Goal: Information Seeking & Learning: Learn about a topic

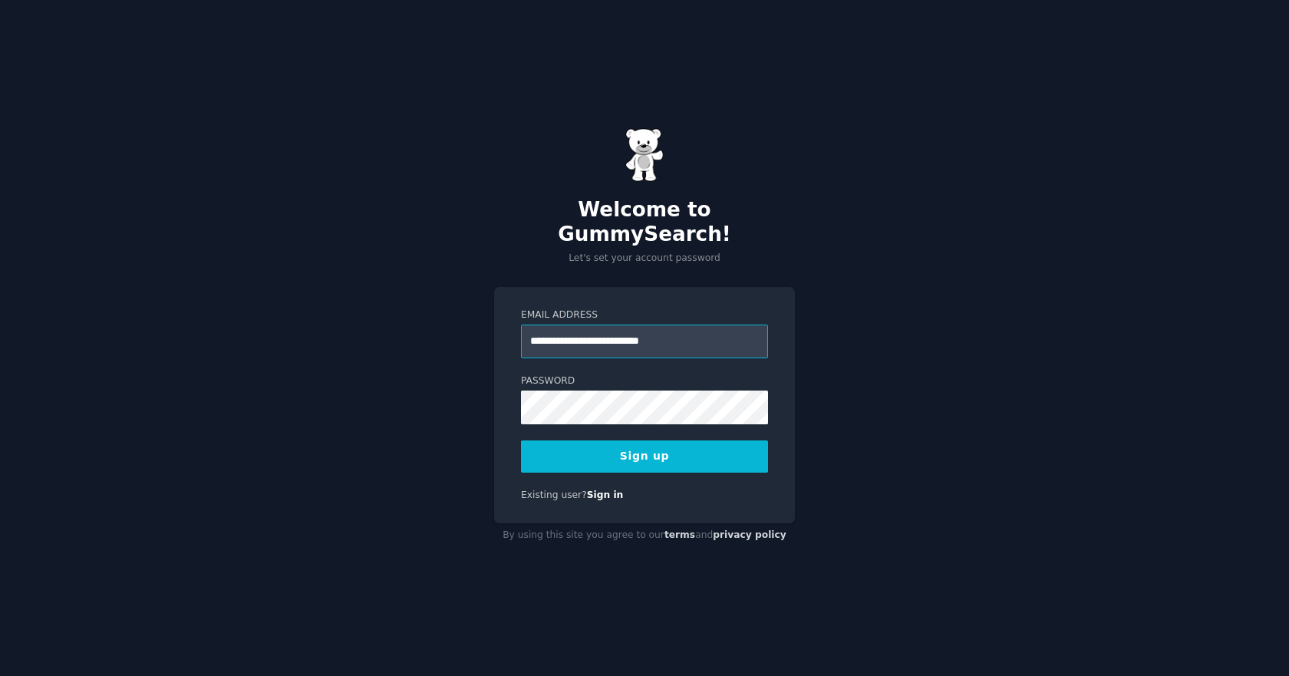
type input "**********"
click at [618, 445] on button "Sign up" at bounding box center [644, 456] width 247 height 32
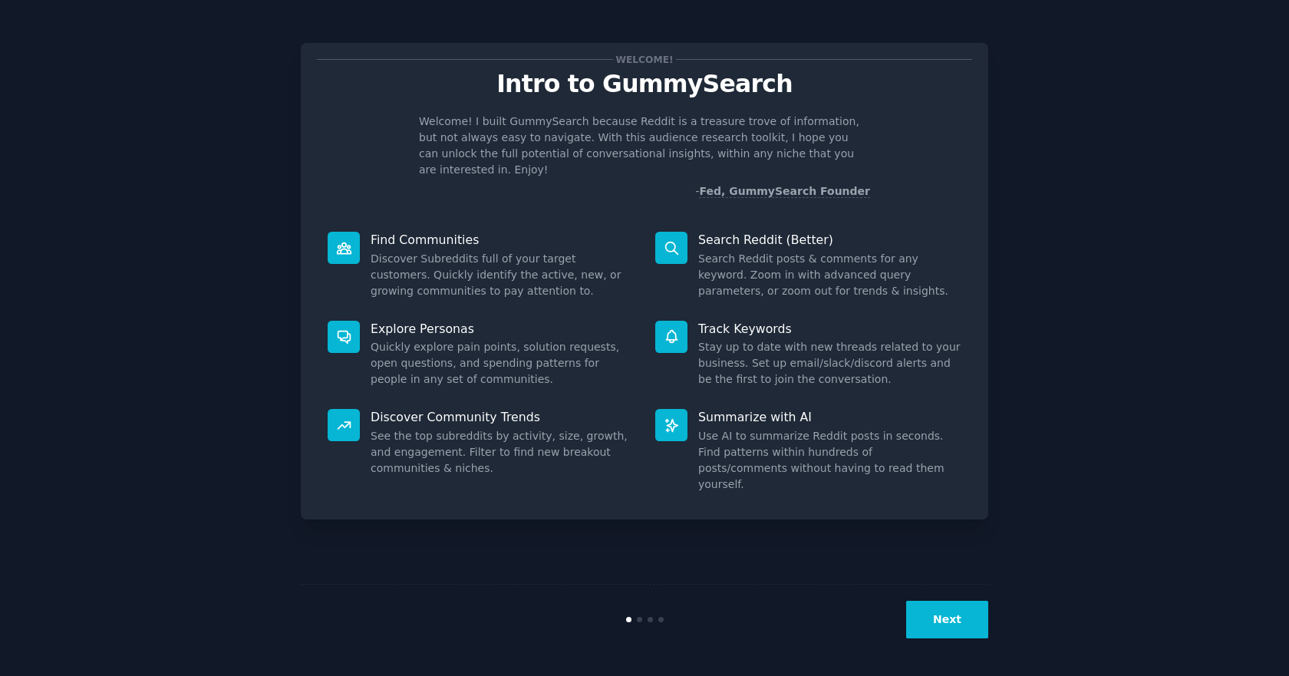
click at [956, 622] on button "Next" at bounding box center [947, 620] width 82 height 38
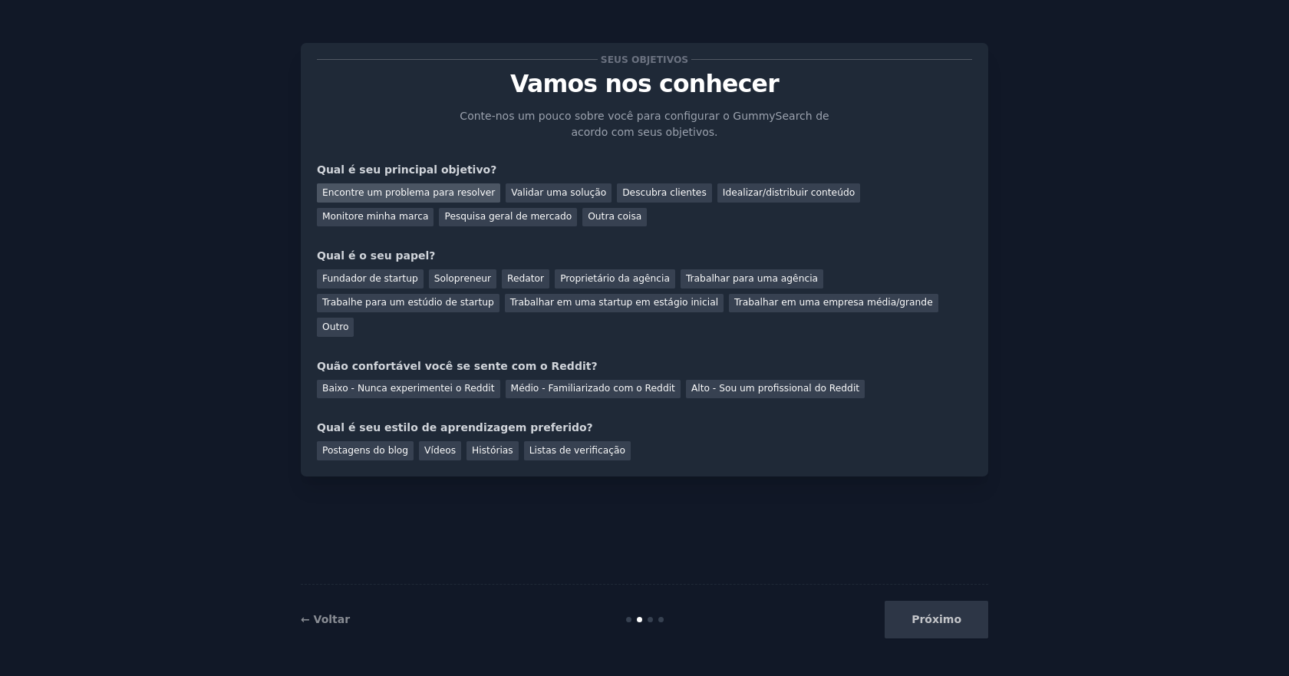
click at [399, 200] on div "Encontre um problema para resolver" at bounding box center [408, 192] width 183 height 19
click at [632, 193] on font "Descubra clientes" at bounding box center [664, 192] width 84 height 11
click at [381, 283] on font "Fundador de startup" at bounding box center [370, 278] width 96 height 11
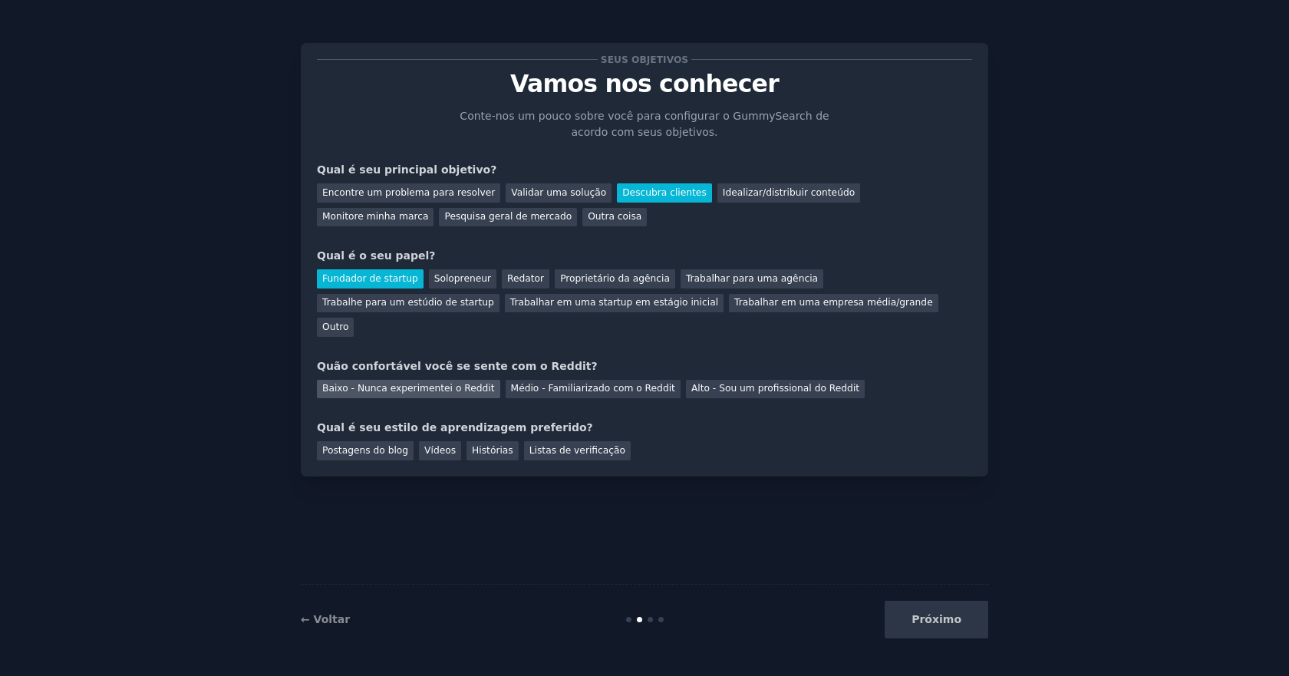
click at [439, 383] on font "Baixo - Nunca experimentei o Reddit" at bounding box center [408, 388] width 173 height 11
click at [371, 441] on div "Postagens do blog" at bounding box center [365, 450] width 97 height 19
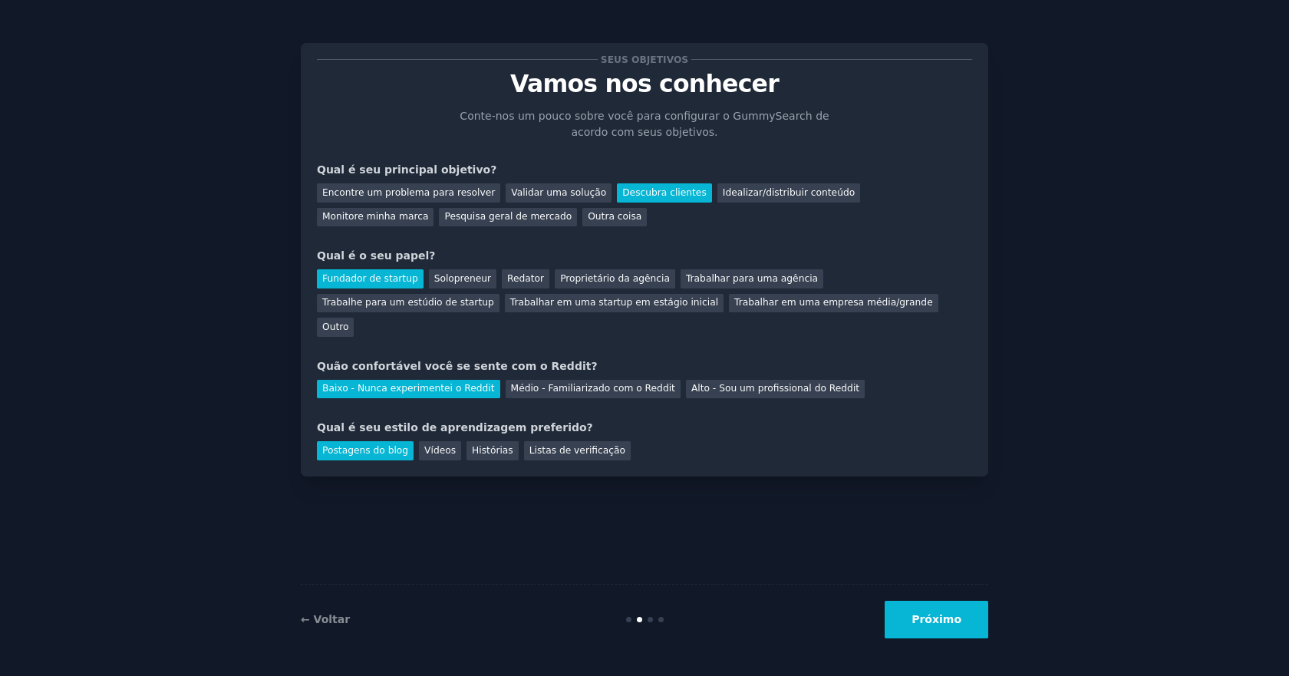
click at [962, 620] on button "Próximo" at bounding box center [936, 620] width 104 height 38
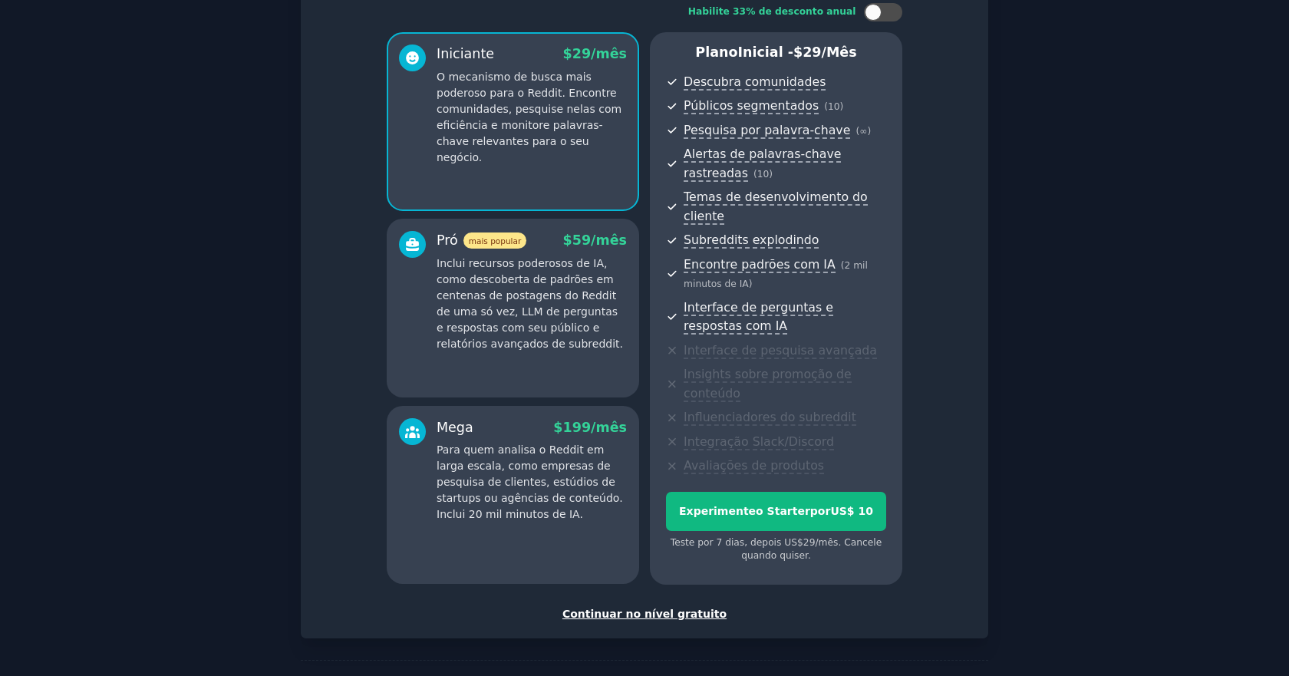
scroll to position [140, 0]
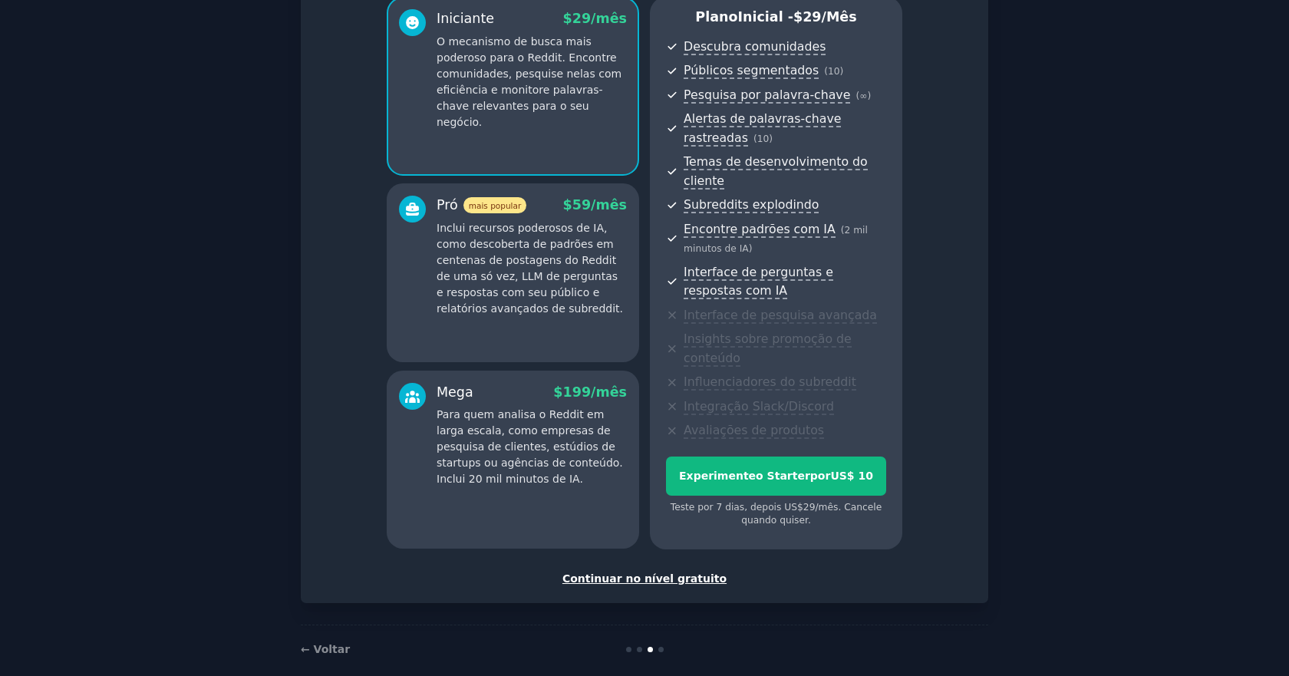
click at [639, 572] on font "Continuar no nível gratuito" at bounding box center [644, 578] width 164 height 12
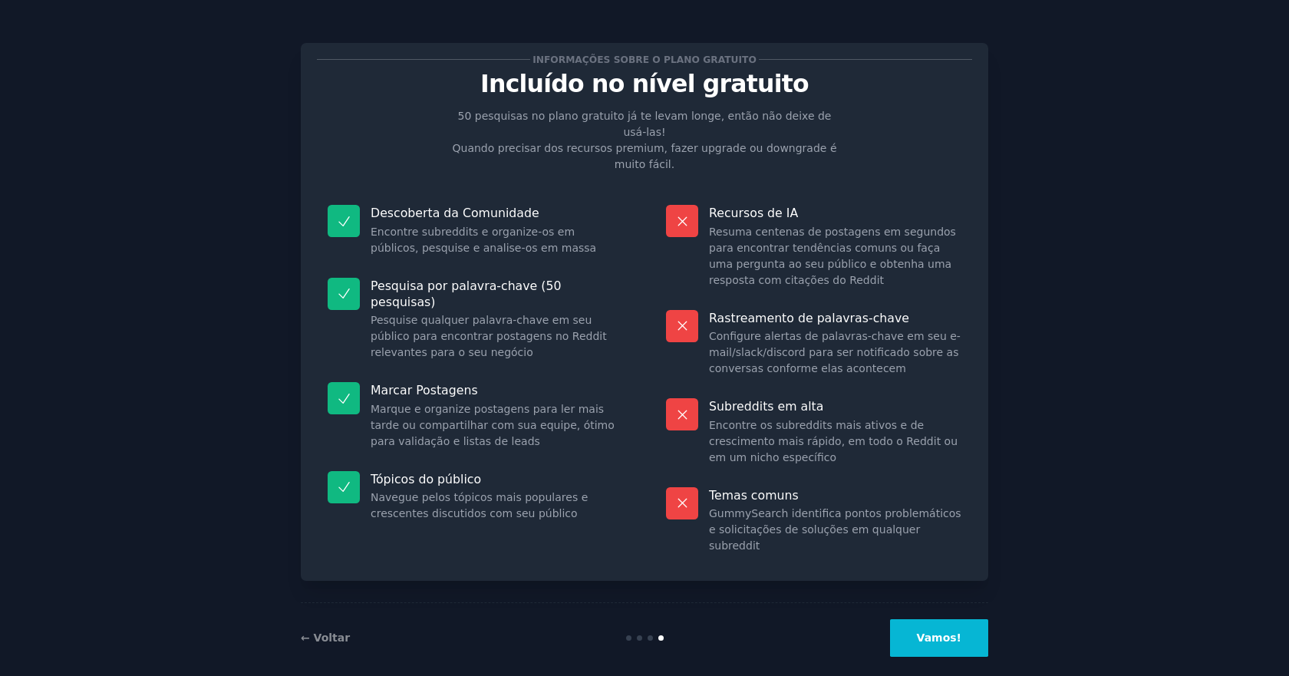
click at [938, 631] on font "Vamos!" at bounding box center [939, 637] width 44 height 12
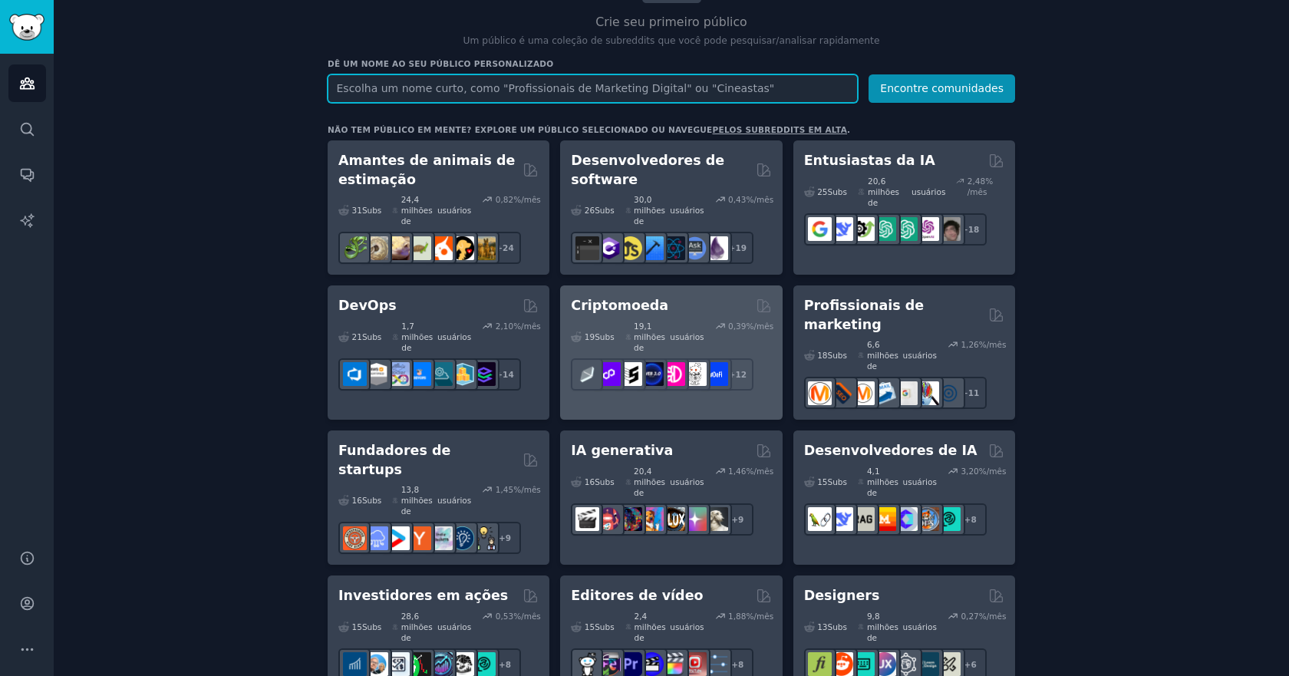
scroll to position [230, 0]
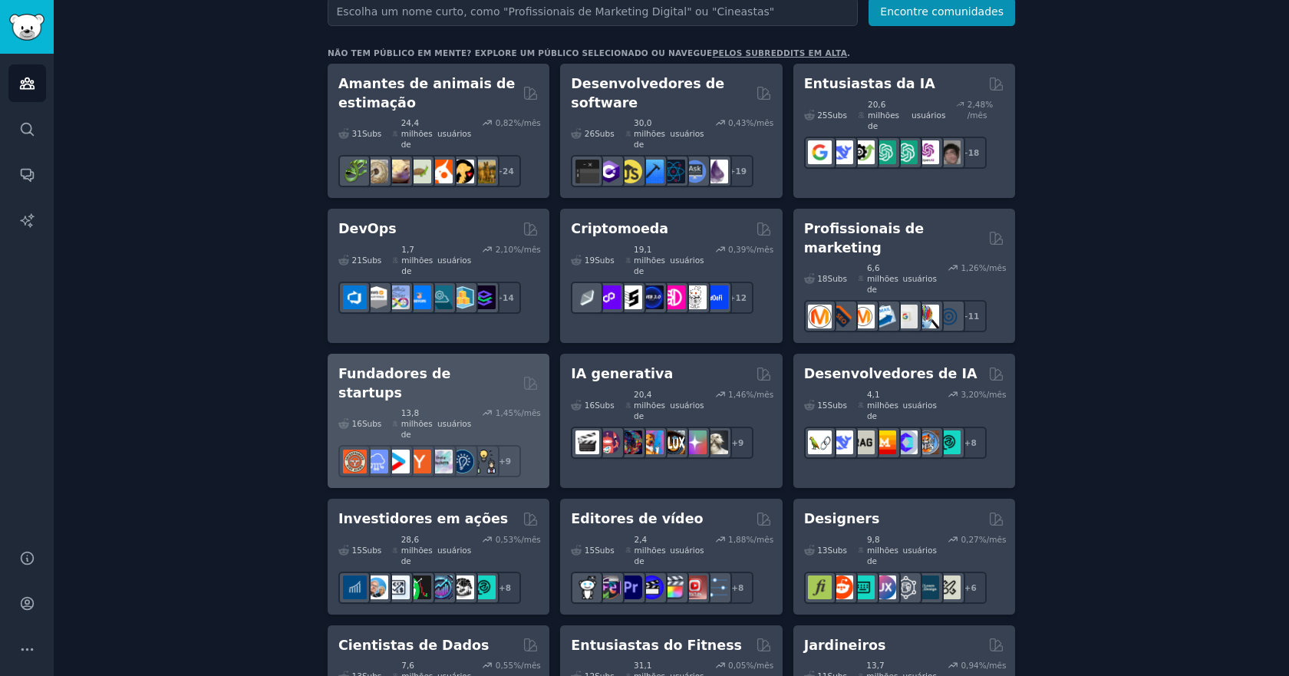
click at [409, 366] on font "Fundadores de startups" at bounding box center [394, 383] width 112 height 35
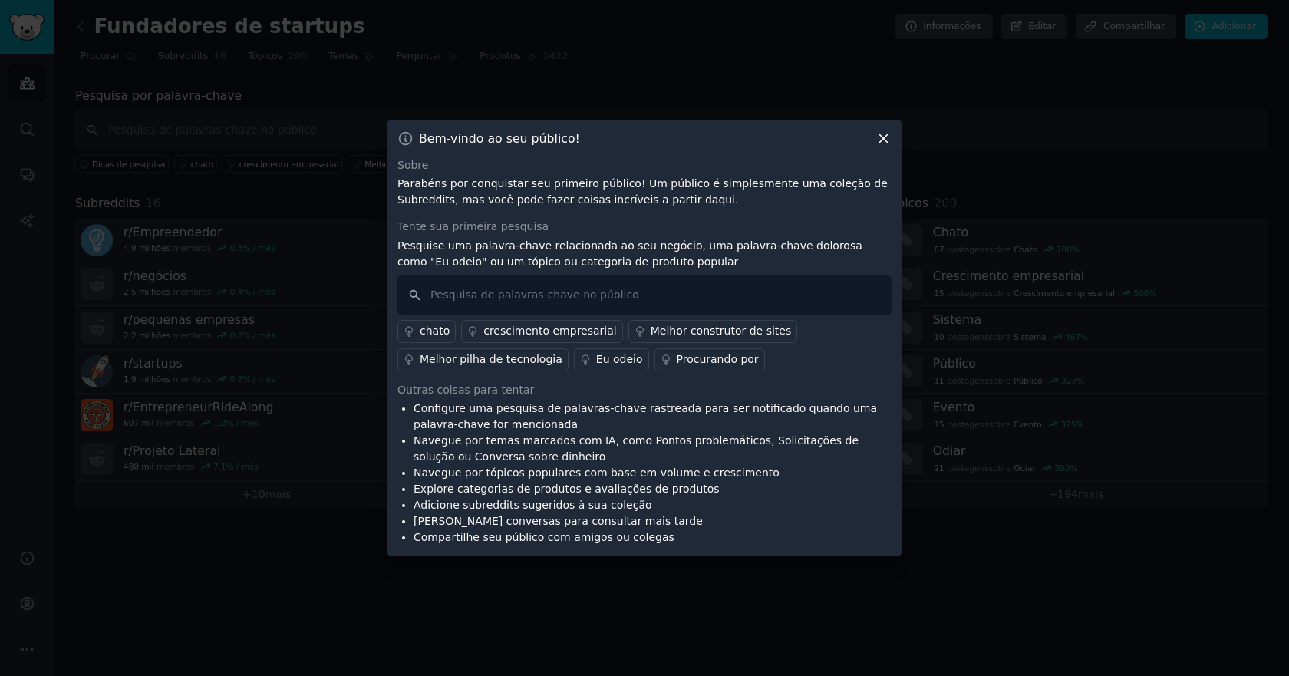
click at [881, 145] on icon at bounding box center [883, 138] width 16 height 16
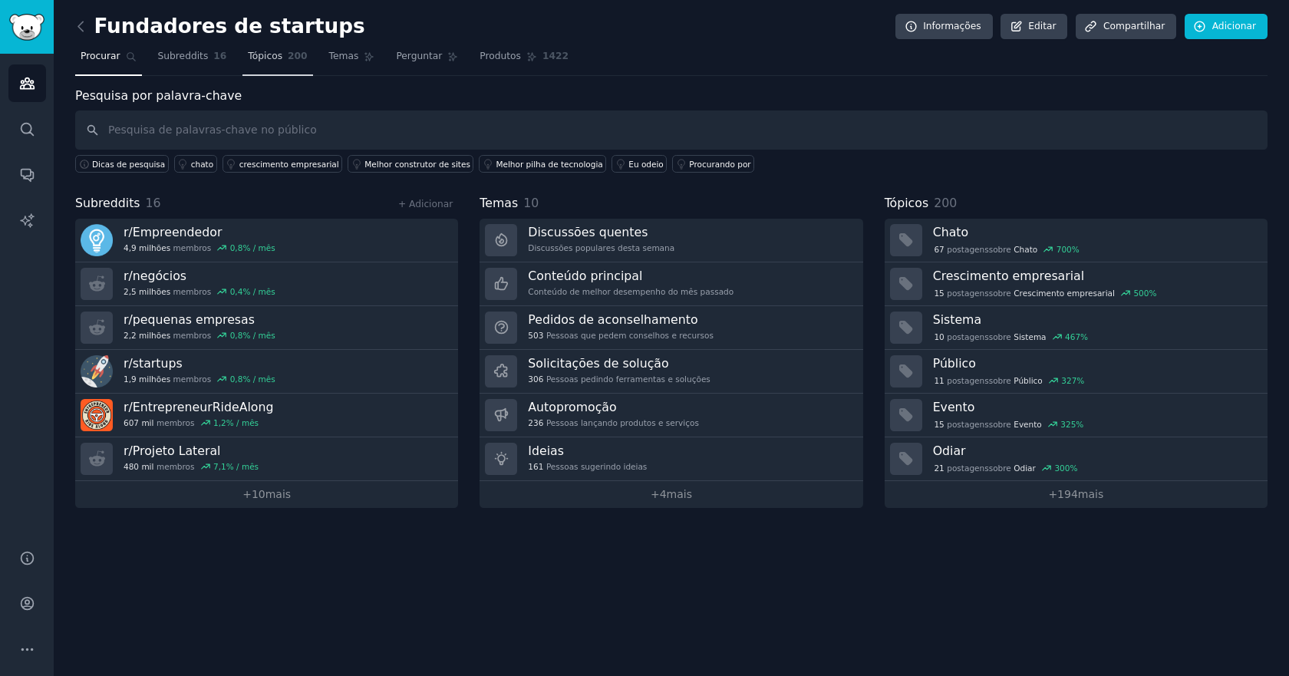
click at [261, 61] on font "Tópicos" at bounding box center [265, 56] width 35 height 11
